Goal: Check status: Check status

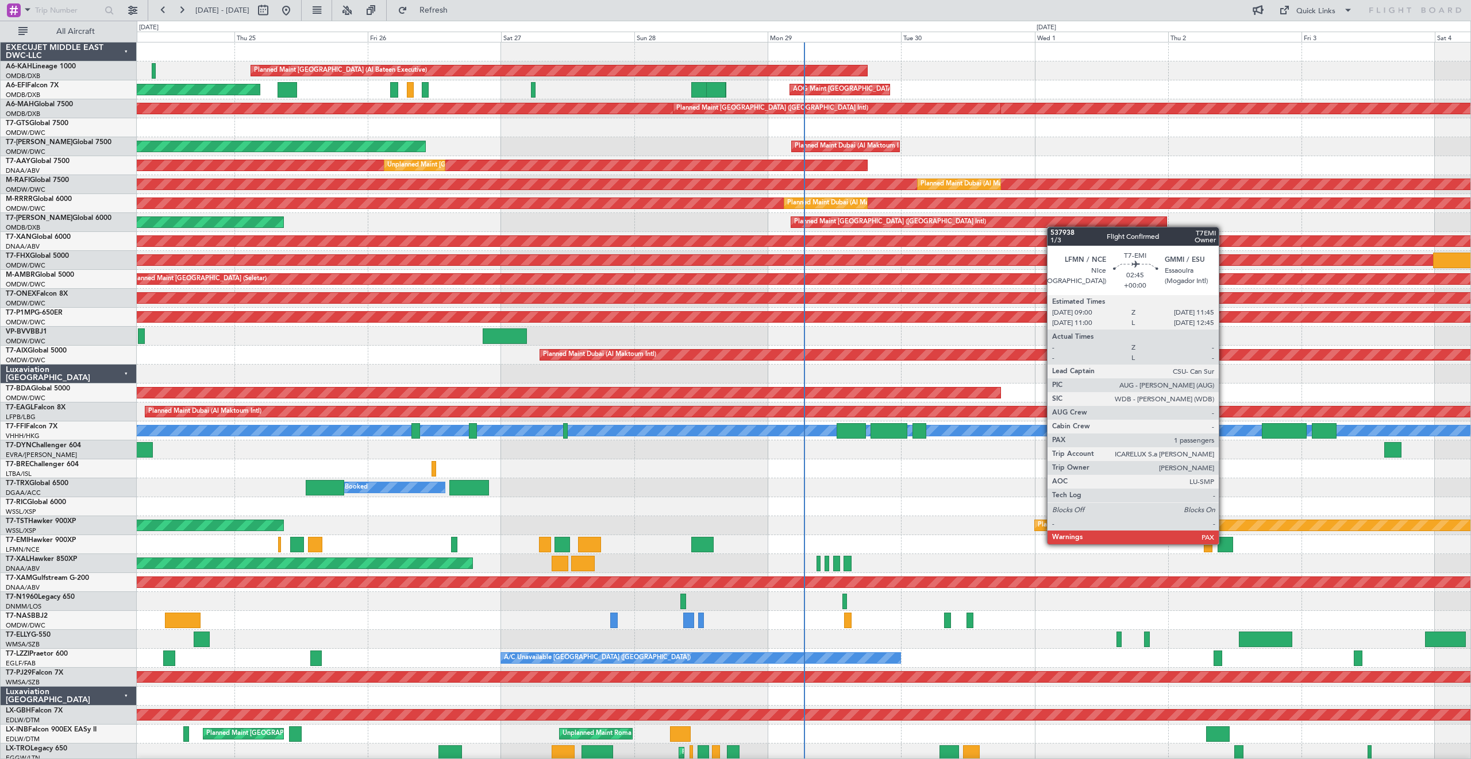
click at [1224, 544] on div at bounding box center [1225, 545] width 16 height 16
click at [1224, 545] on div at bounding box center [1225, 545] width 16 height 16
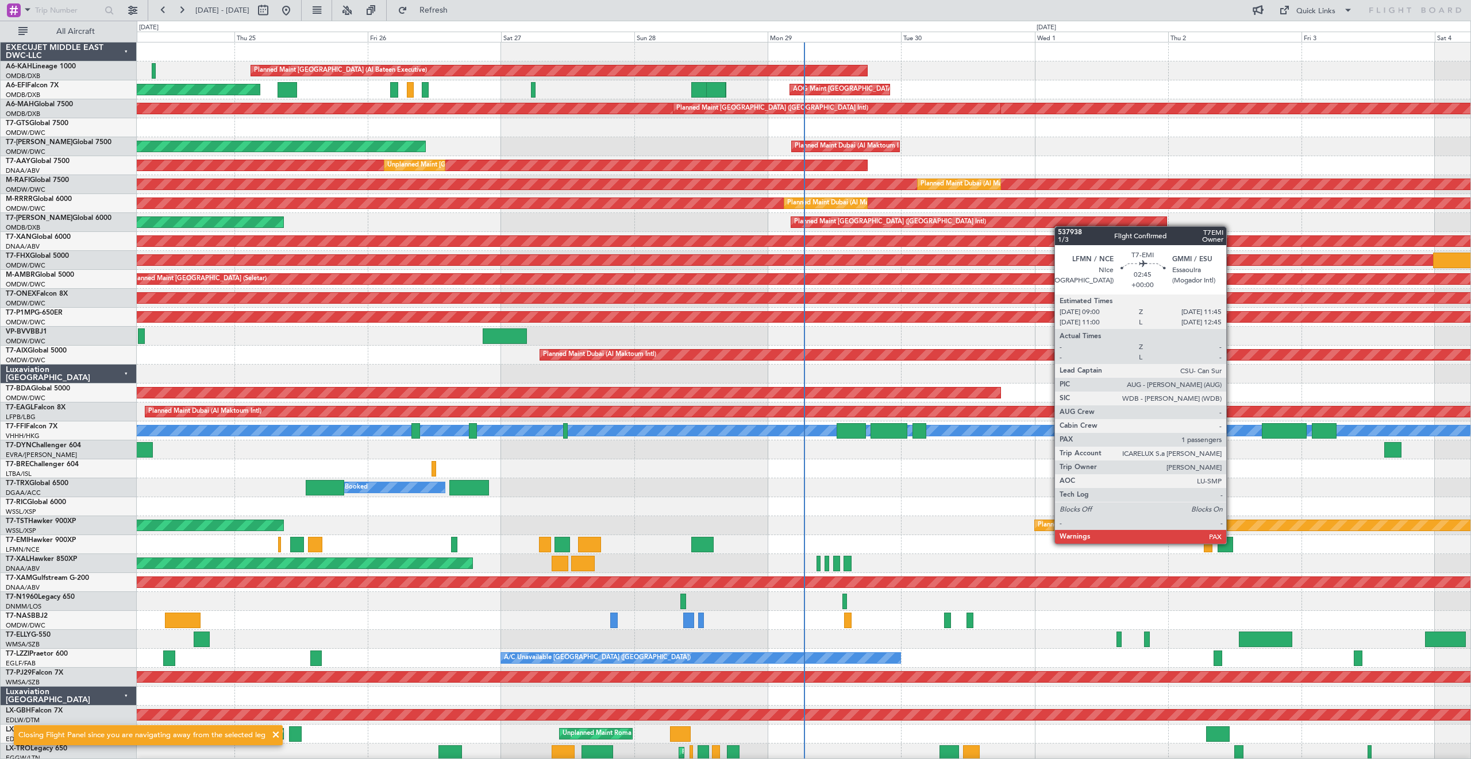
click at [1231, 543] on div at bounding box center [1225, 545] width 16 height 16
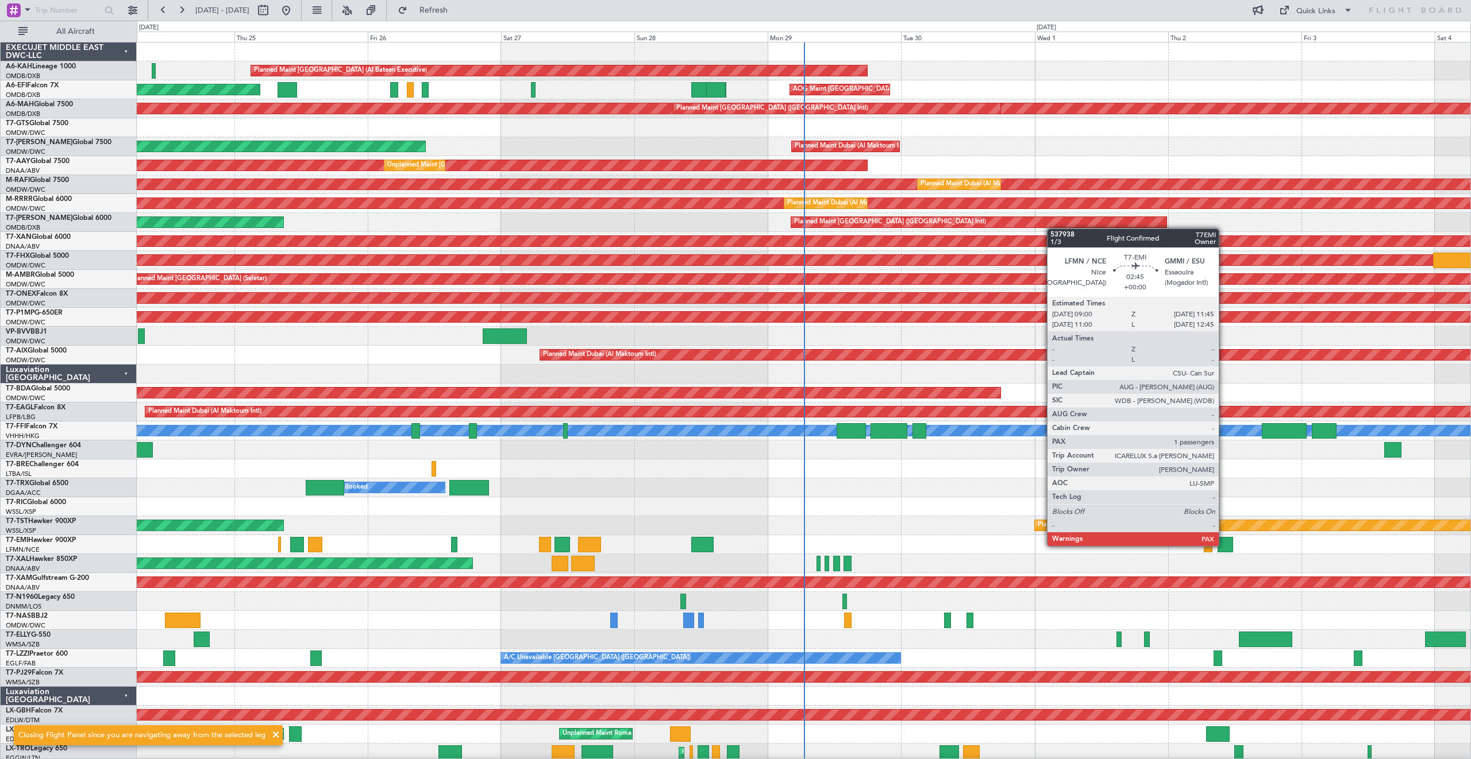
click at [1224, 546] on div at bounding box center [1225, 545] width 16 height 16
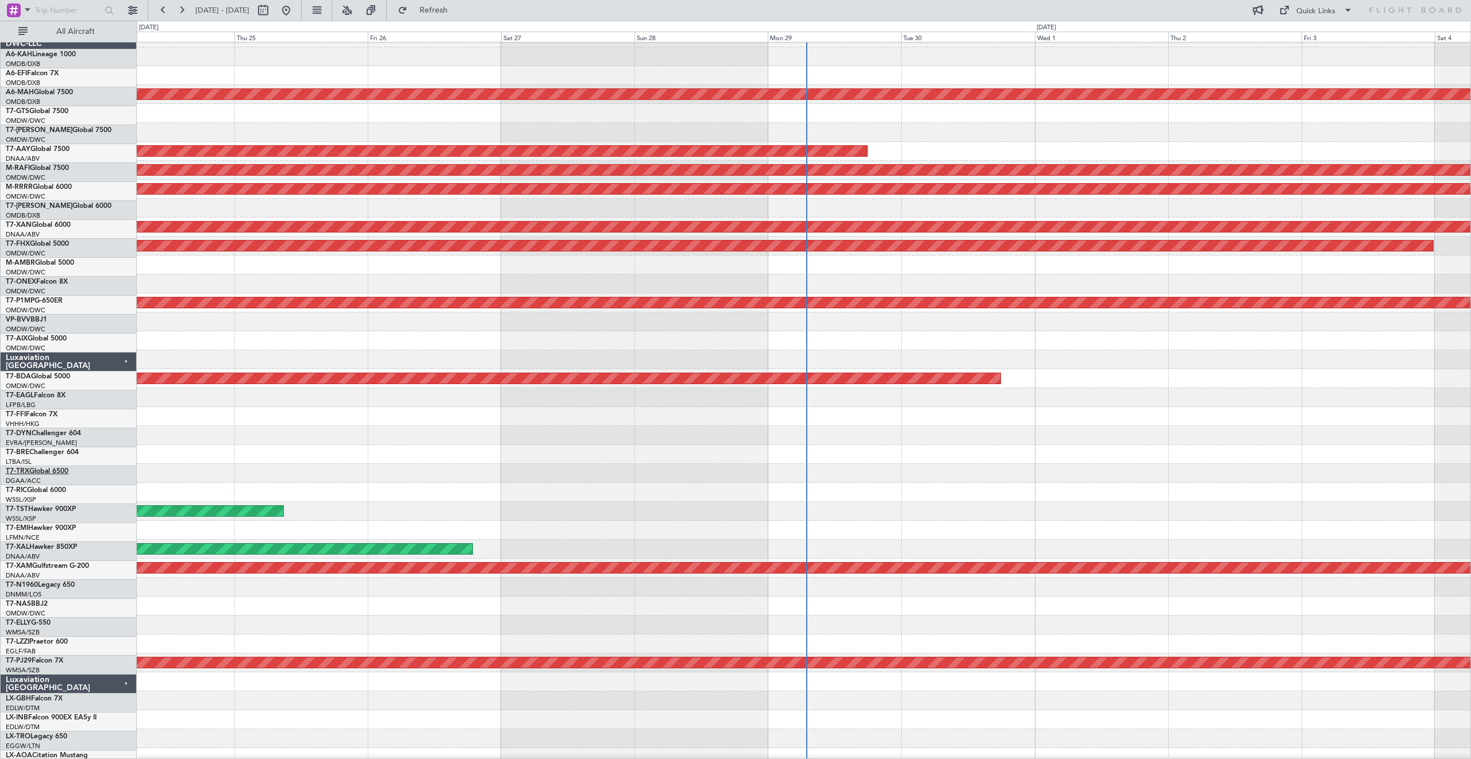
scroll to position [18, 0]
